Goal: Navigation & Orientation: Find specific page/section

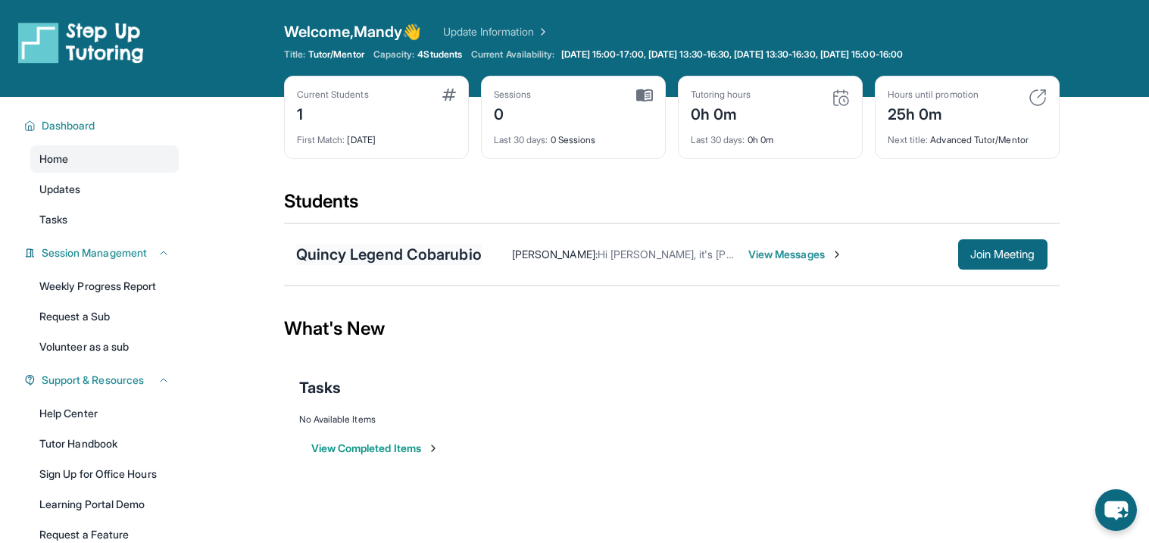
click at [437, 258] on div "Quincy Legend Cobarubio" at bounding box center [389, 254] width 186 height 21
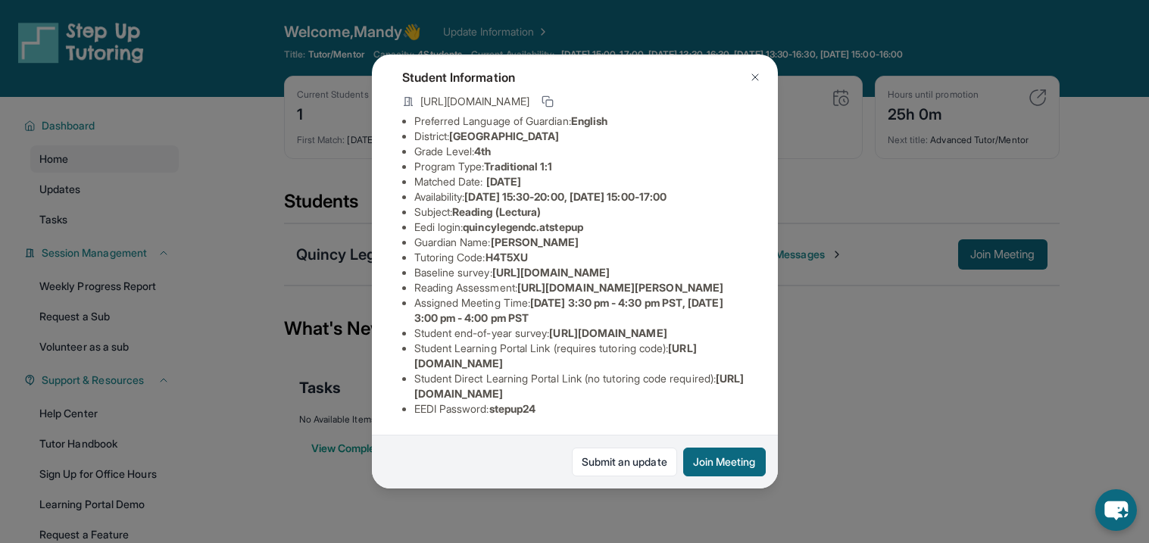
scroll to position [202, 0]
click at [750, 78] on img at bounding box center [755, 77] width 12 height 12
